Goal: Transaction & Acquisition: Obtain resource

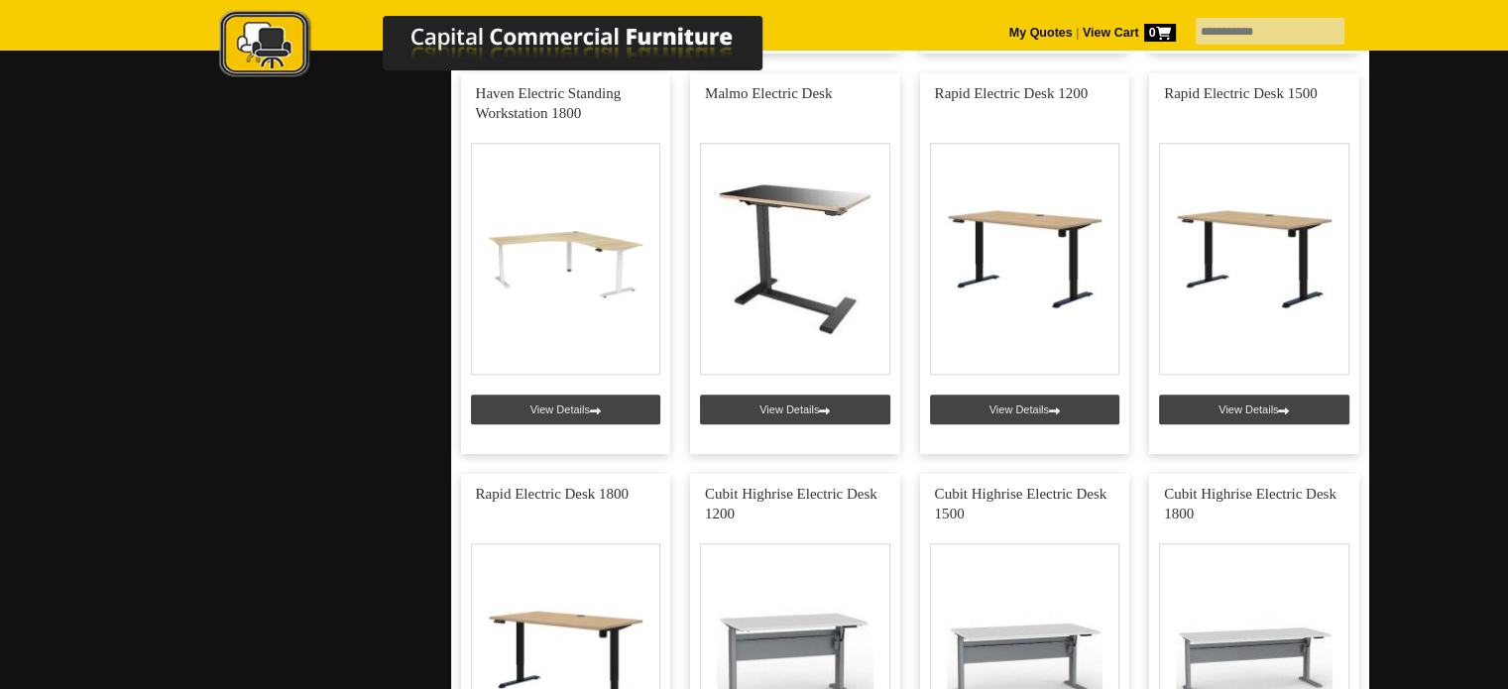
scroll to position [1244, 0]
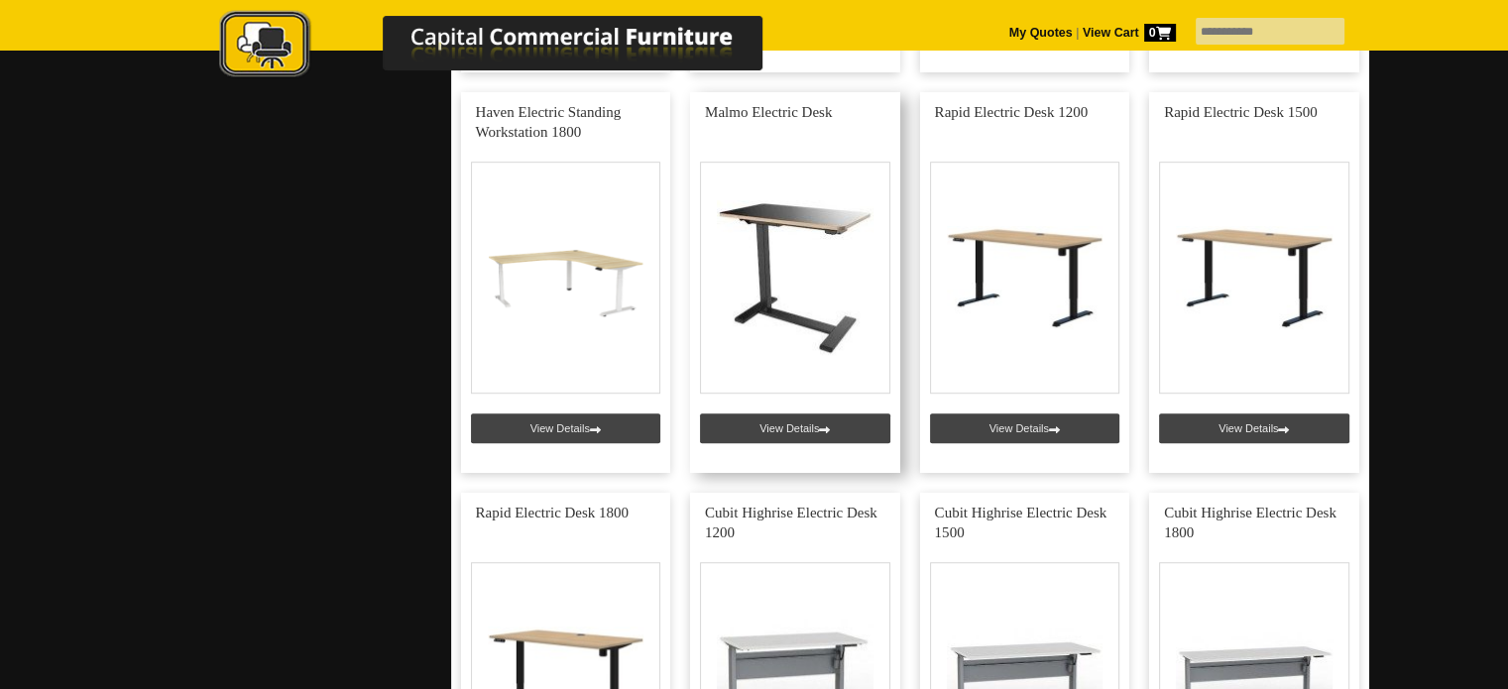
click at [757, 300] on link at bounding box center [795, 282] width 210 height 381
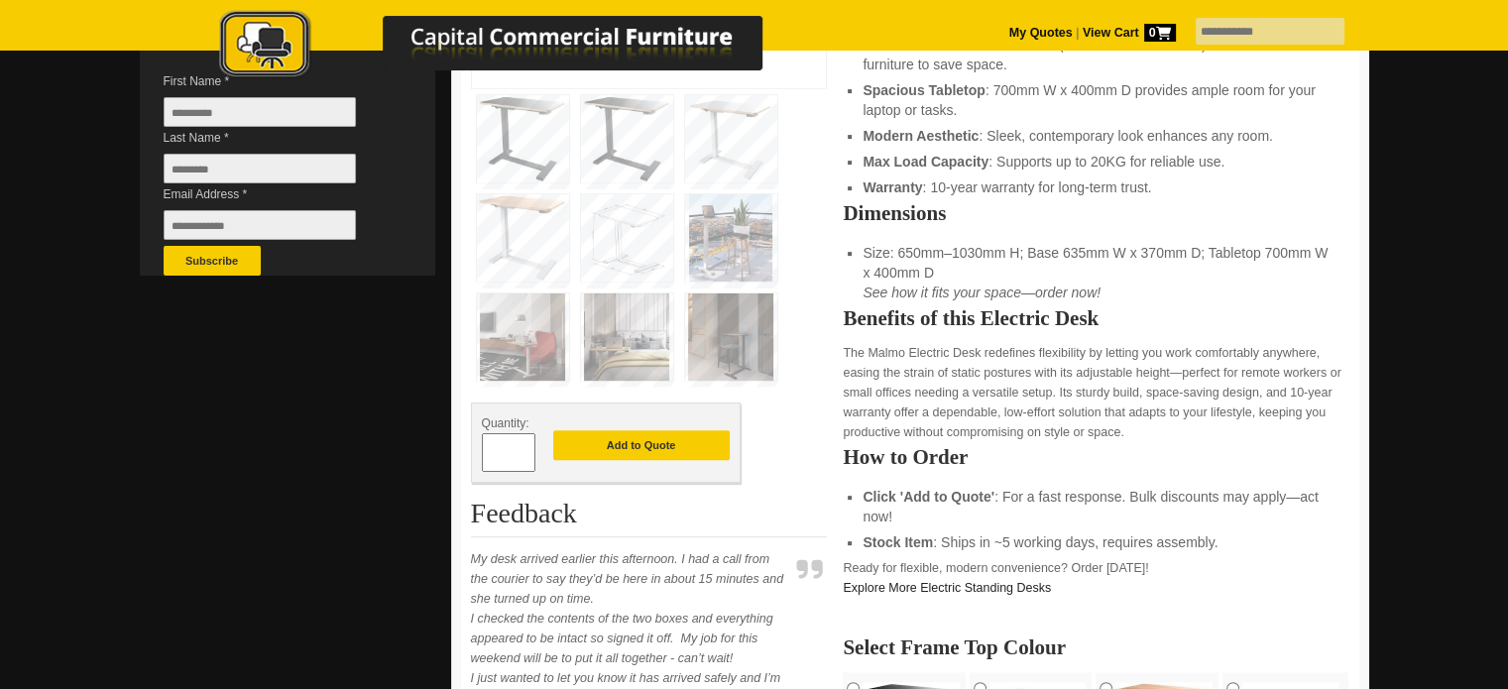
scroll to position [607, 0]
click at [638, 435] on button "Add to Quote" at bounding box center [641, 445] width 176 height 30
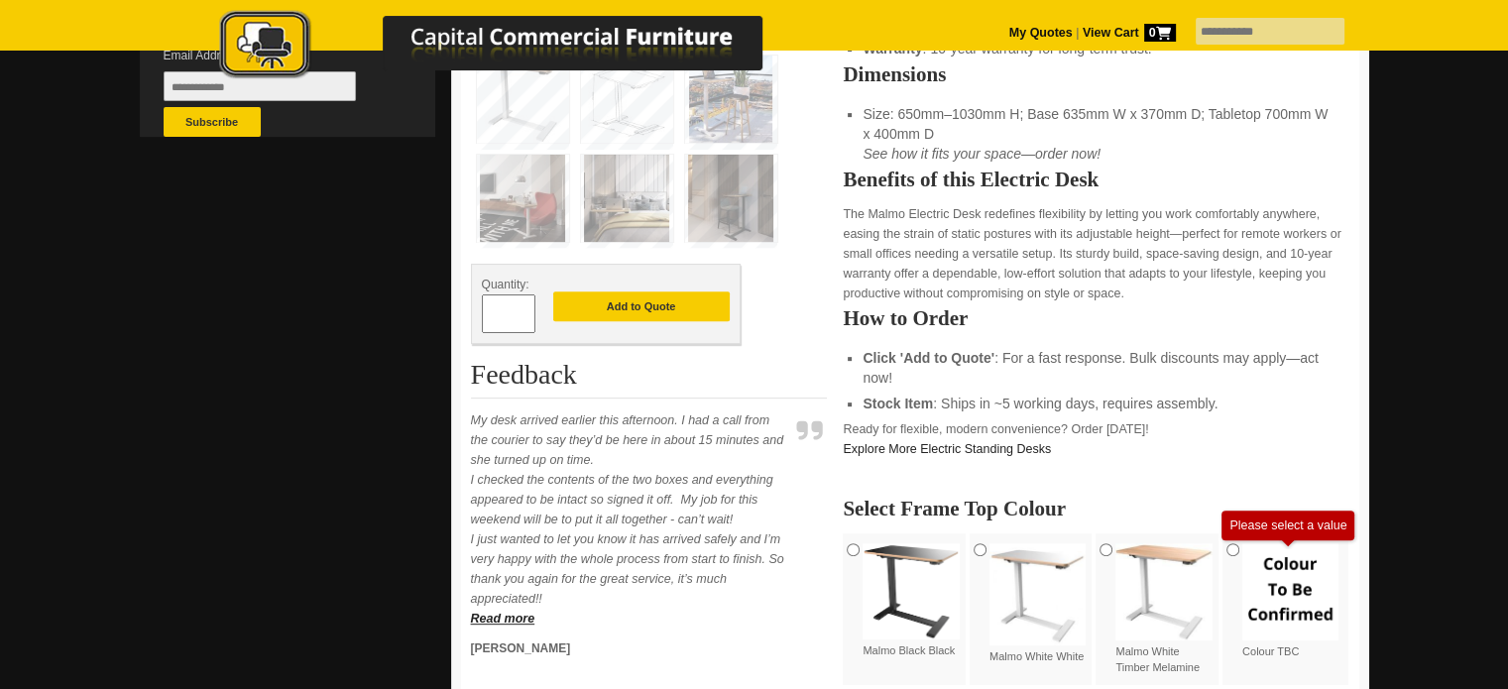
scroll to position [748, 0]
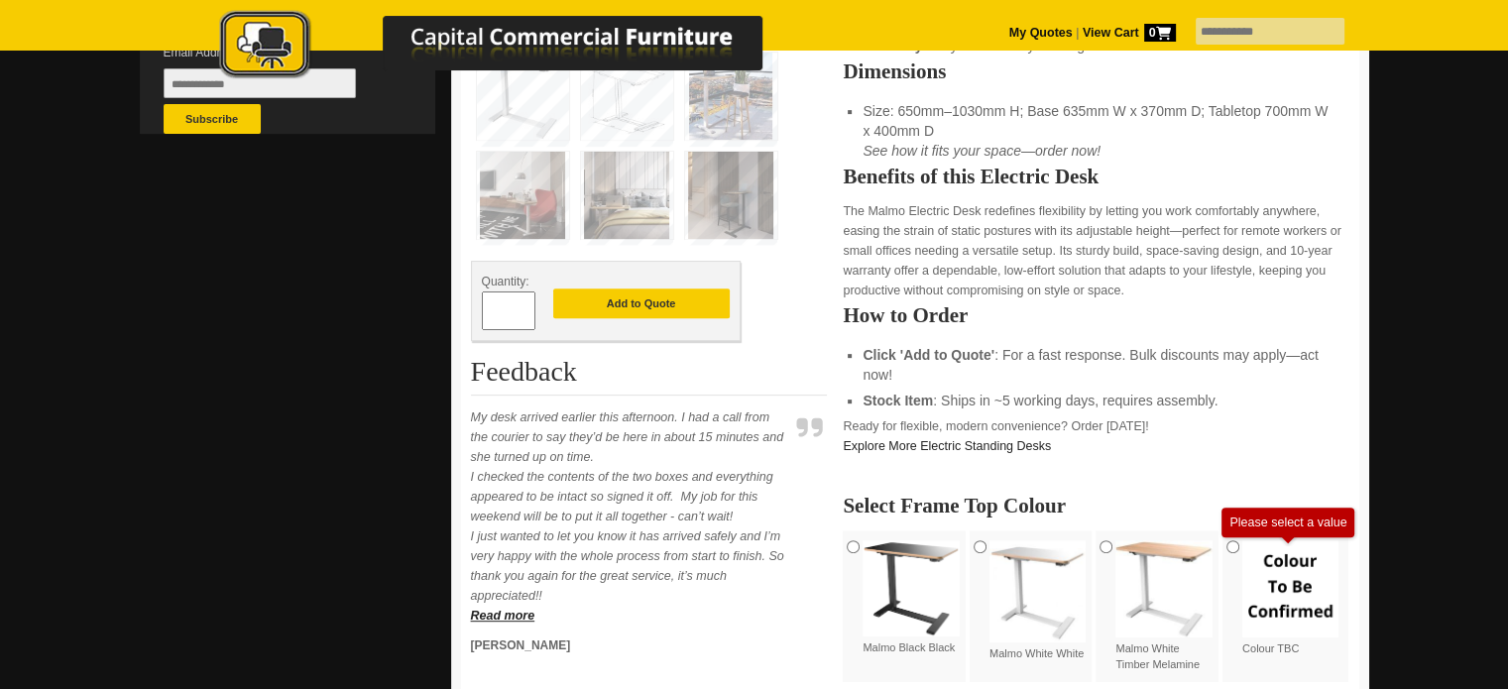
click at [511, 308] on input "*" at bounding box center [509, 310] width 54 height 39
click at [674, 294] on button "Add to Quote" at bounding box center [641, 303] width 176 height 30
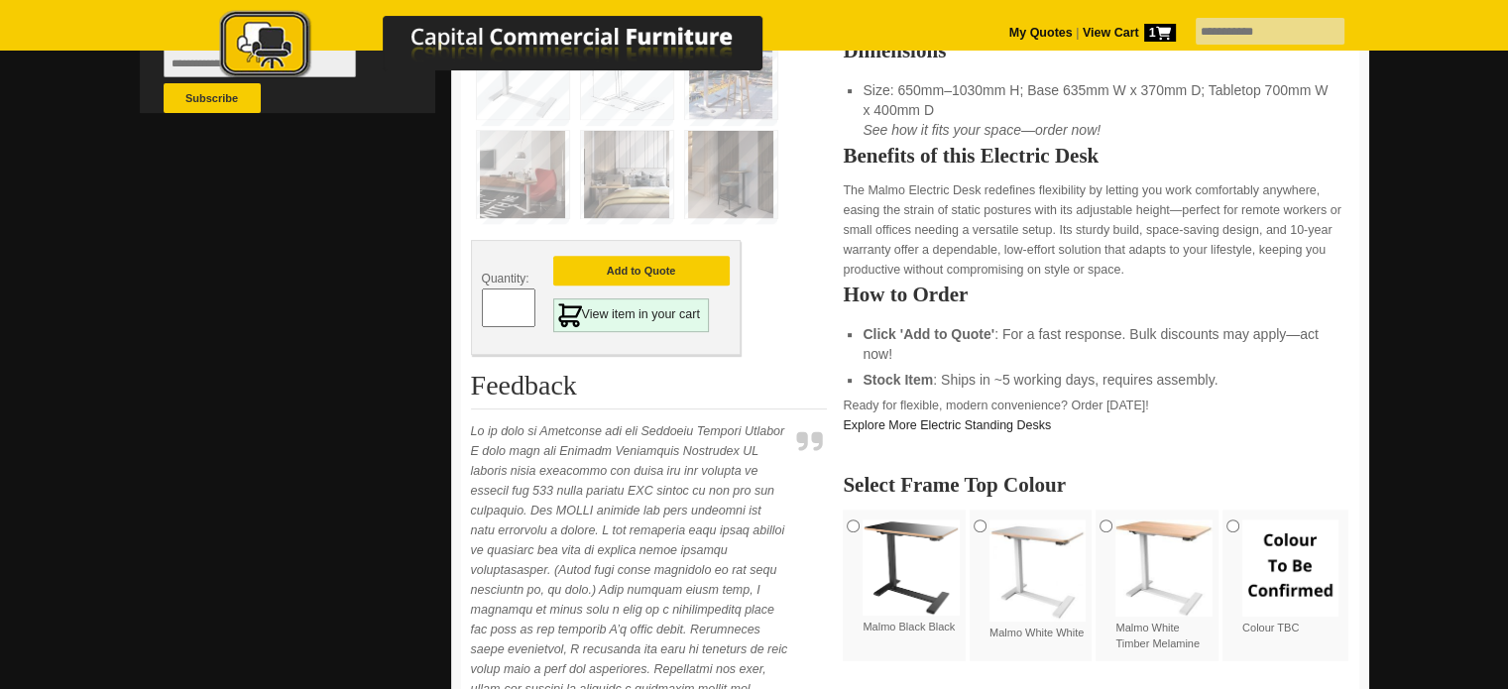
scroll to position [708, 0]
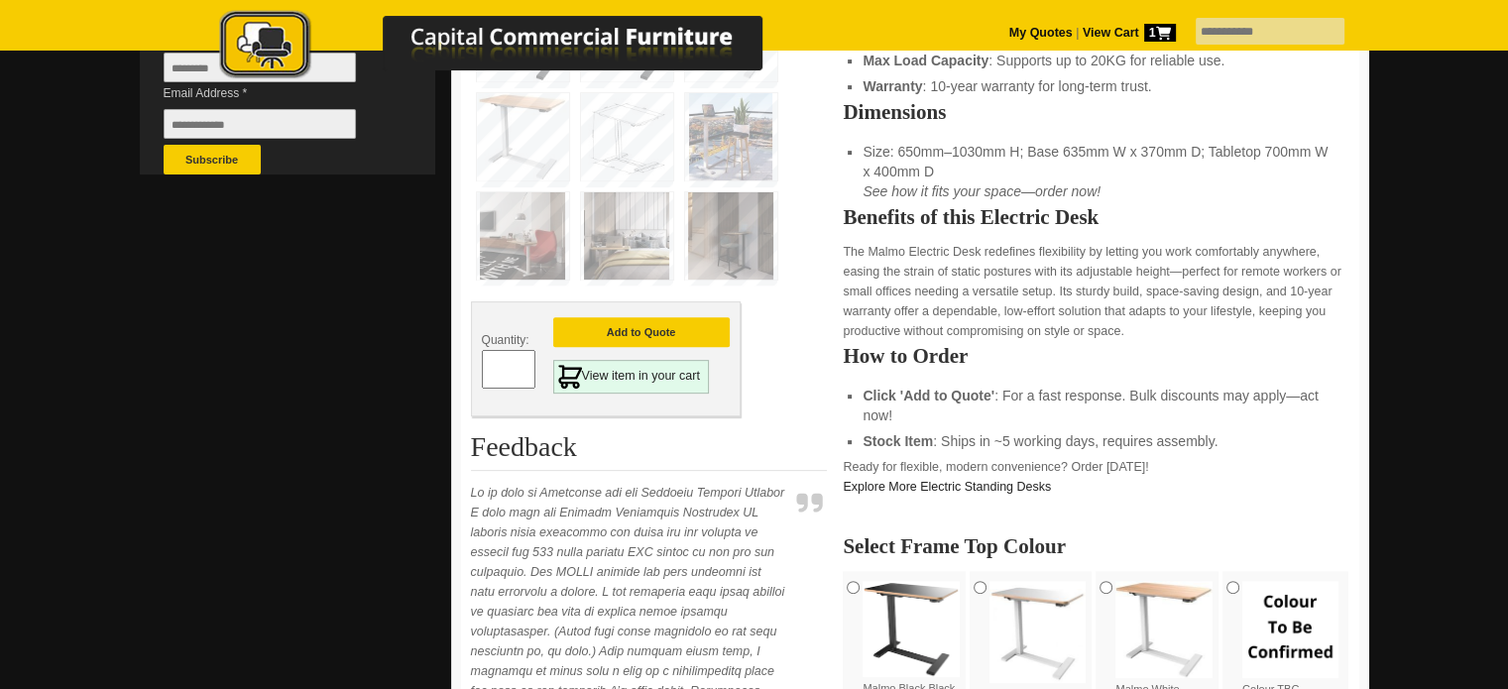
click at [1144, 24] on span "1" at bounding box center [1160, 33] width 32 height 18
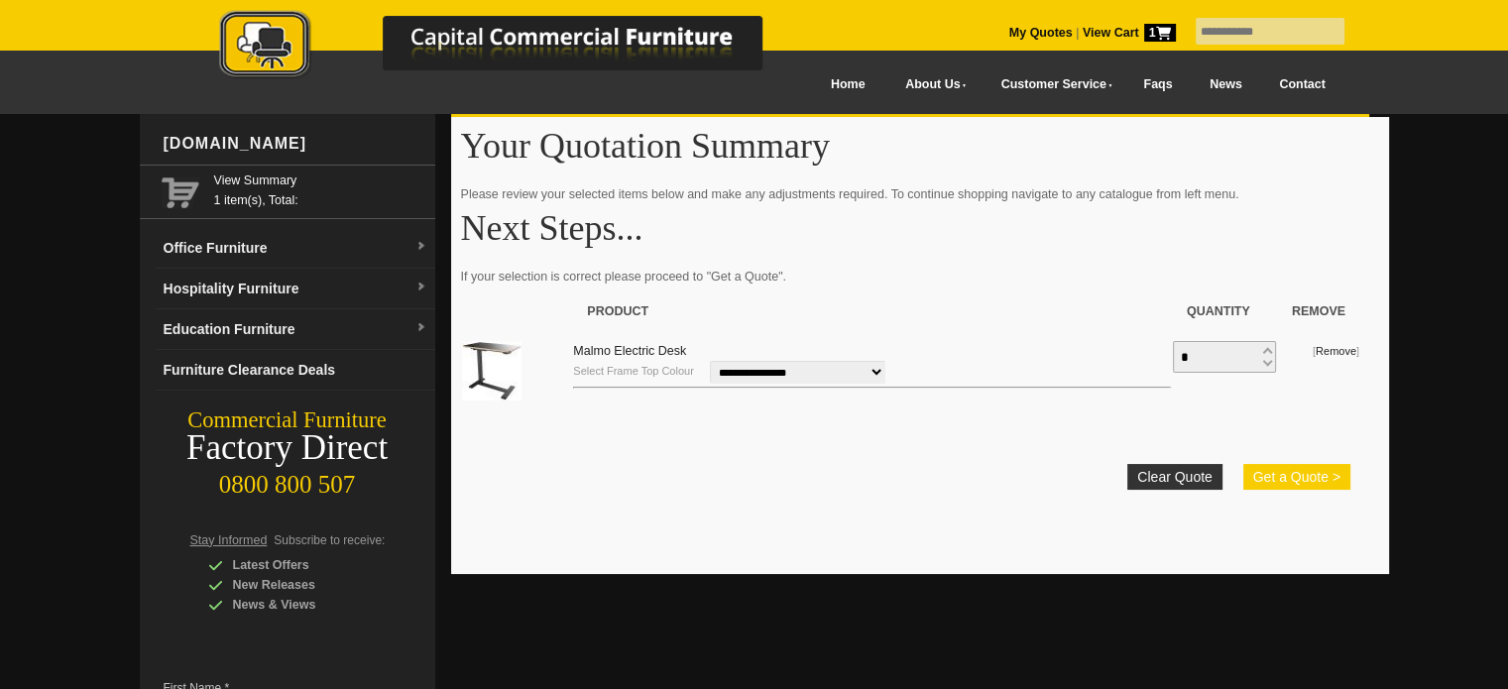
click at [1275, 474] on button "Get a Quote >" at bounding box center [1296, 477] width 107 height 26
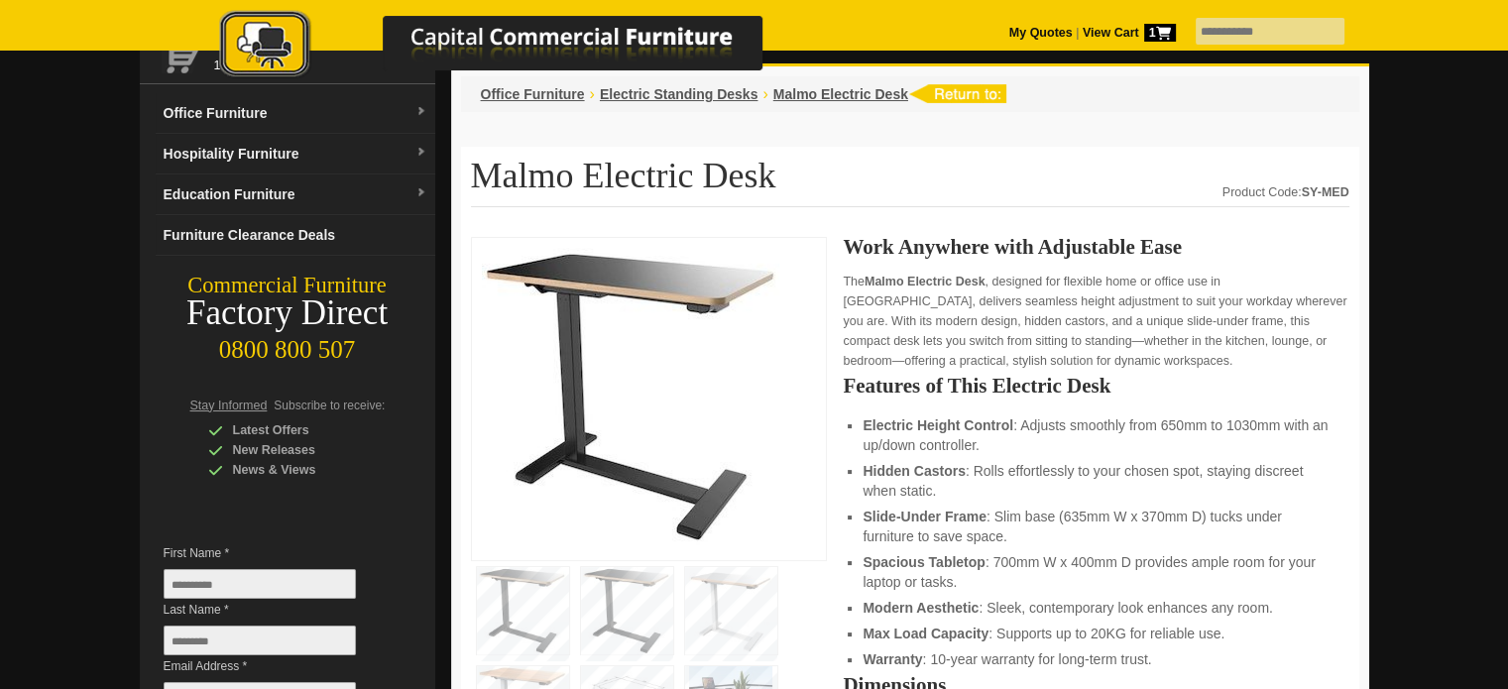
scroll to position [138, 0]
